Goal: Task Accomplishment & Management: Manage account settings

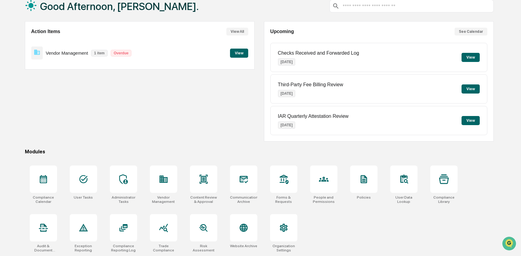
scroll to position [39, 0]
click at [131, 238] on div at bounding box center [123, 227] width 27 height 27
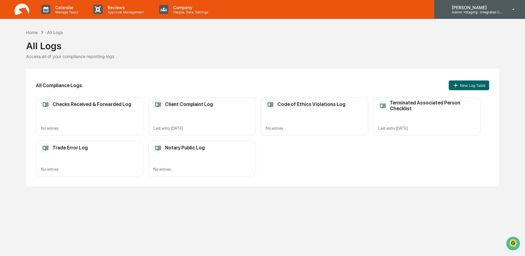
click at [475, 9] on p "[PERSON_NAME]" at bounding box center [475, 7] width 56 height 5
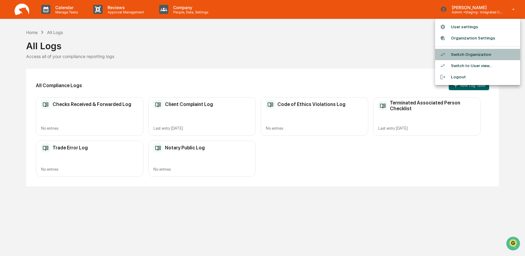
click at [474, 54] on li "Switch Organization" at bounding box center [477, 54] width 85 height 11
